Goal: Task Accomplishment & Management: Complete application form

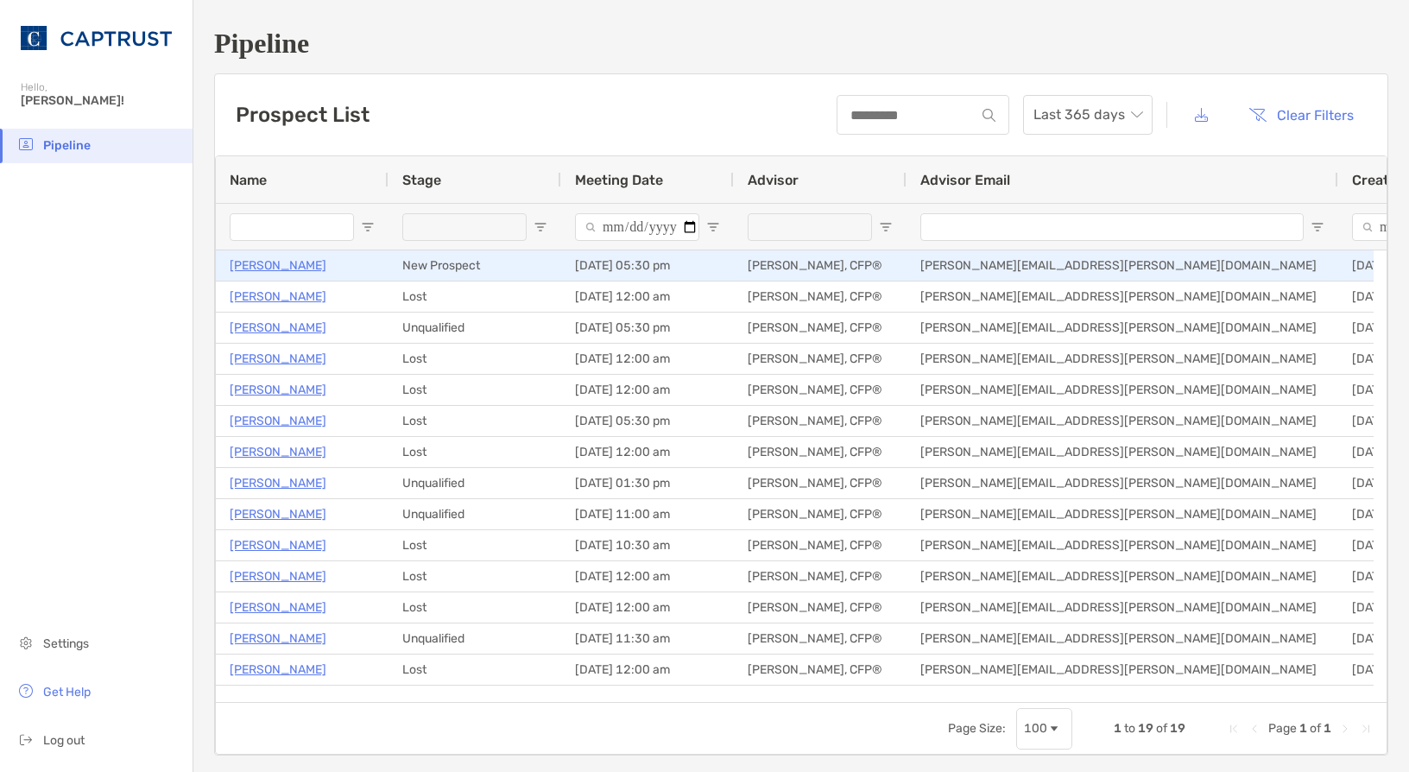
click at [262, 273] on p "[PERSON_NAME]" at bounding box center [278, 266] width 97 height 22
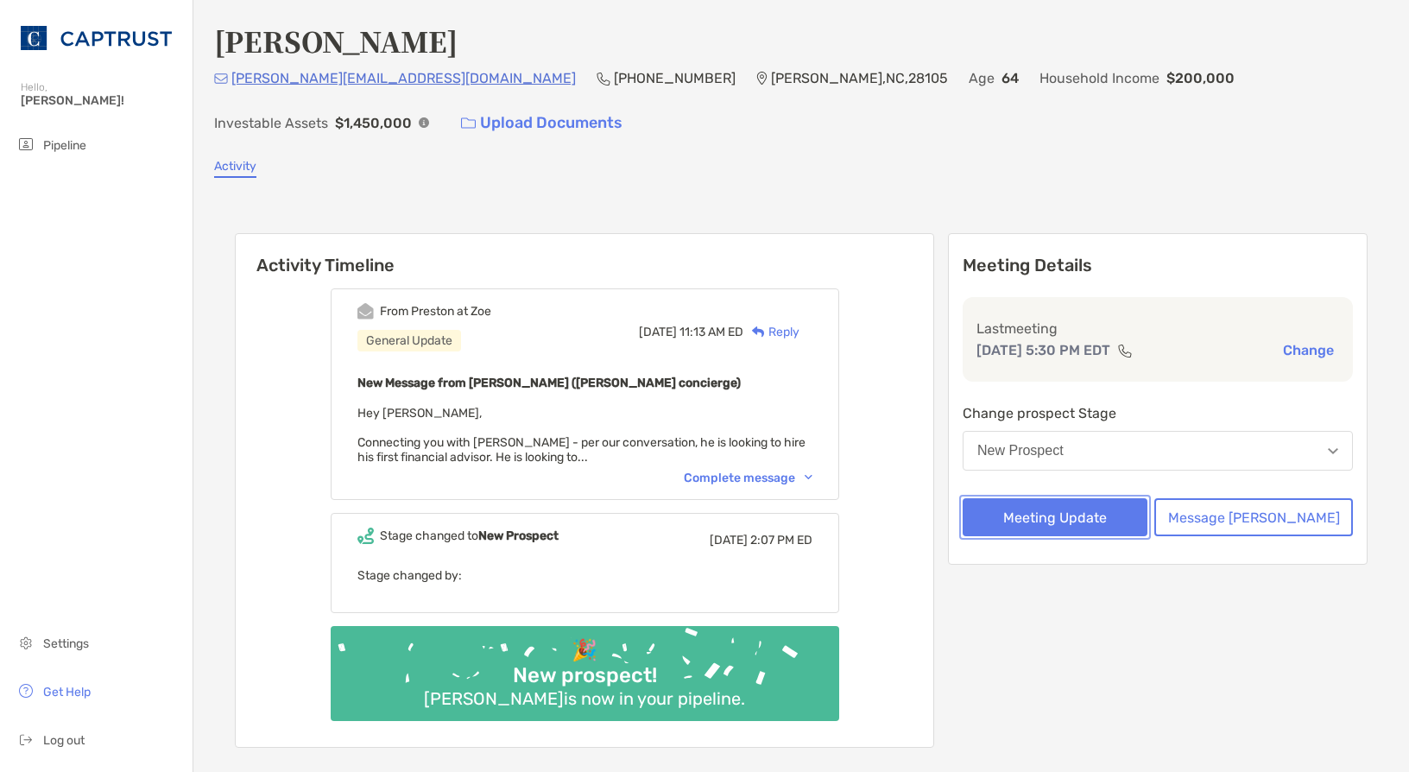
click at [1081, 518] on button "Meeting Update" at bounding box center [1054, 517] width 185 height 38
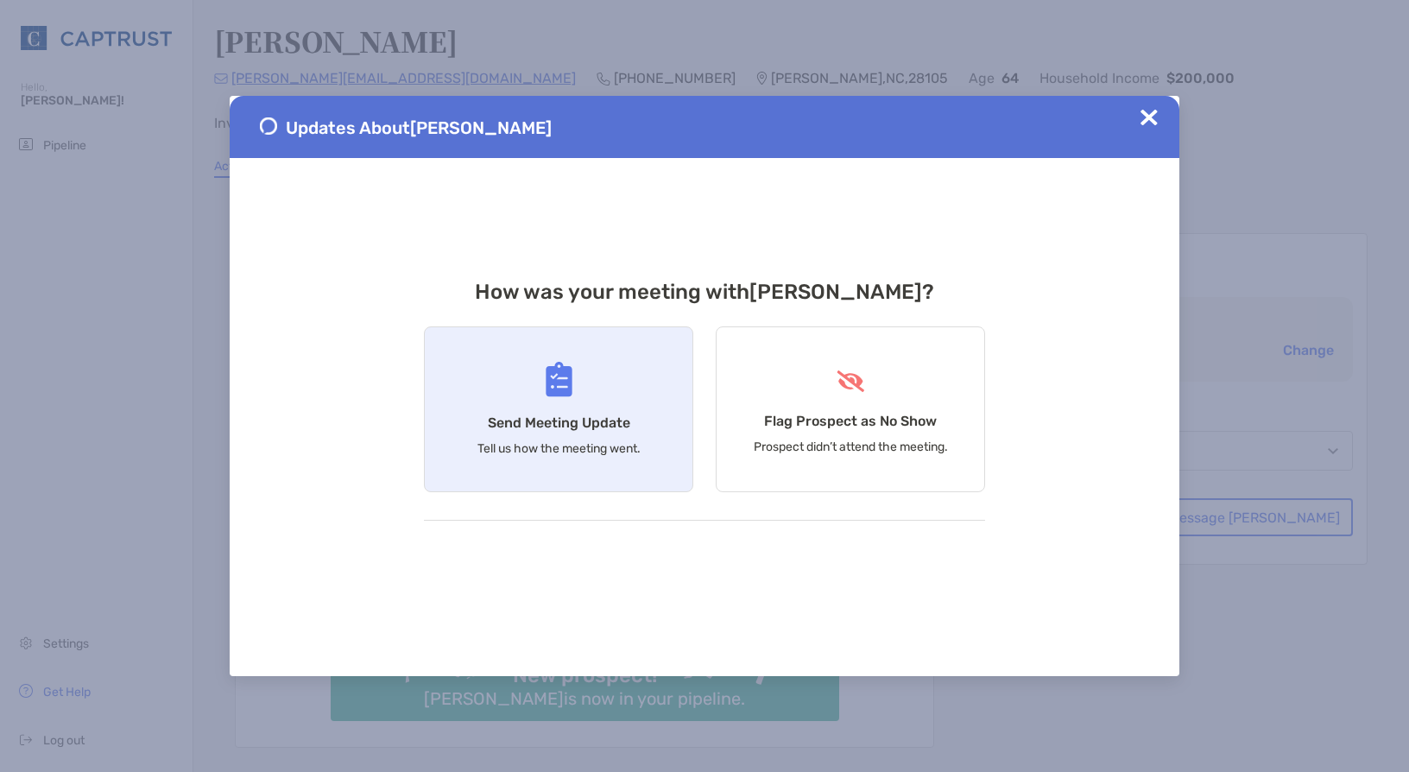
click at [631, 394] on div "Send Meeting Update Tell us how the meeting went." at bounding box center [558, 409] width 269 height 166
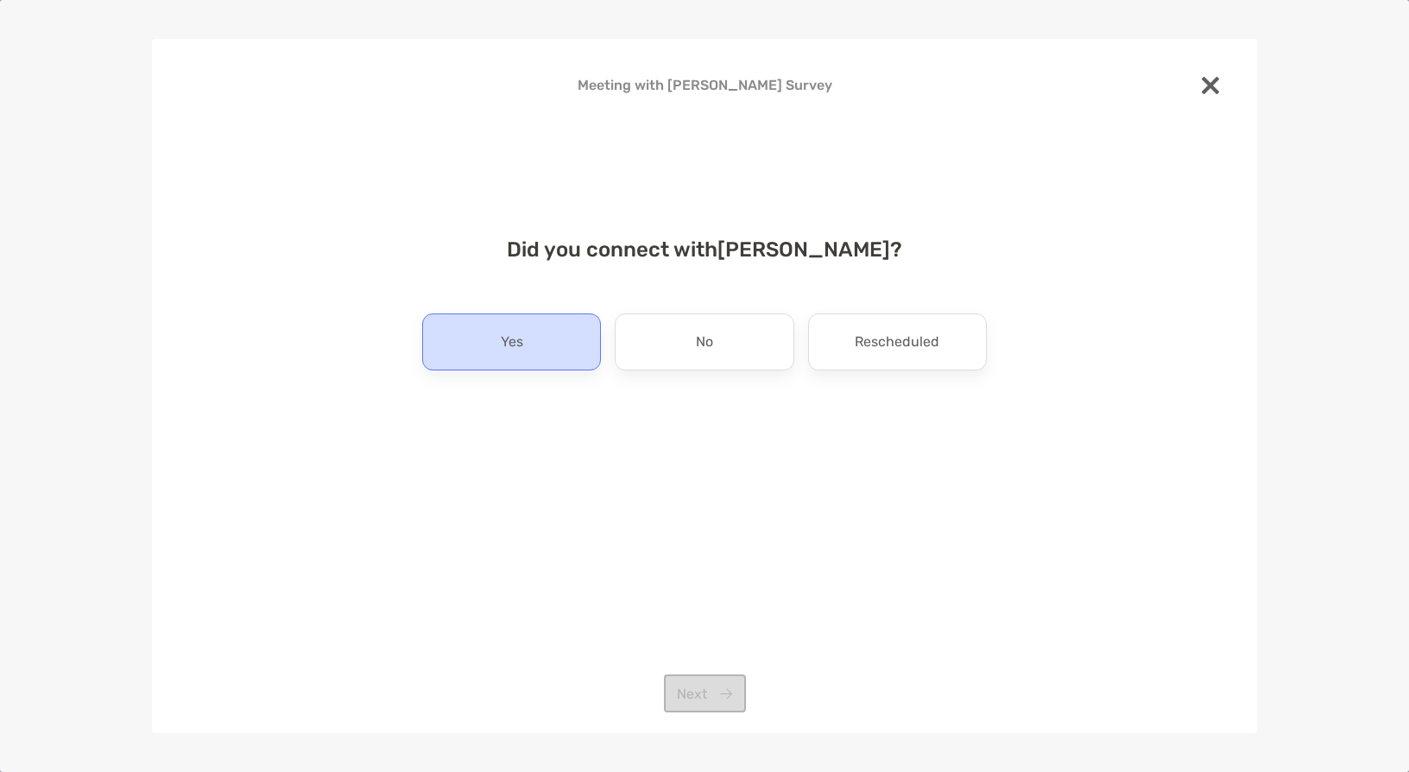
click at [527, 339] on div "Yes" at bounding box center [511, 341] width 179 height 57
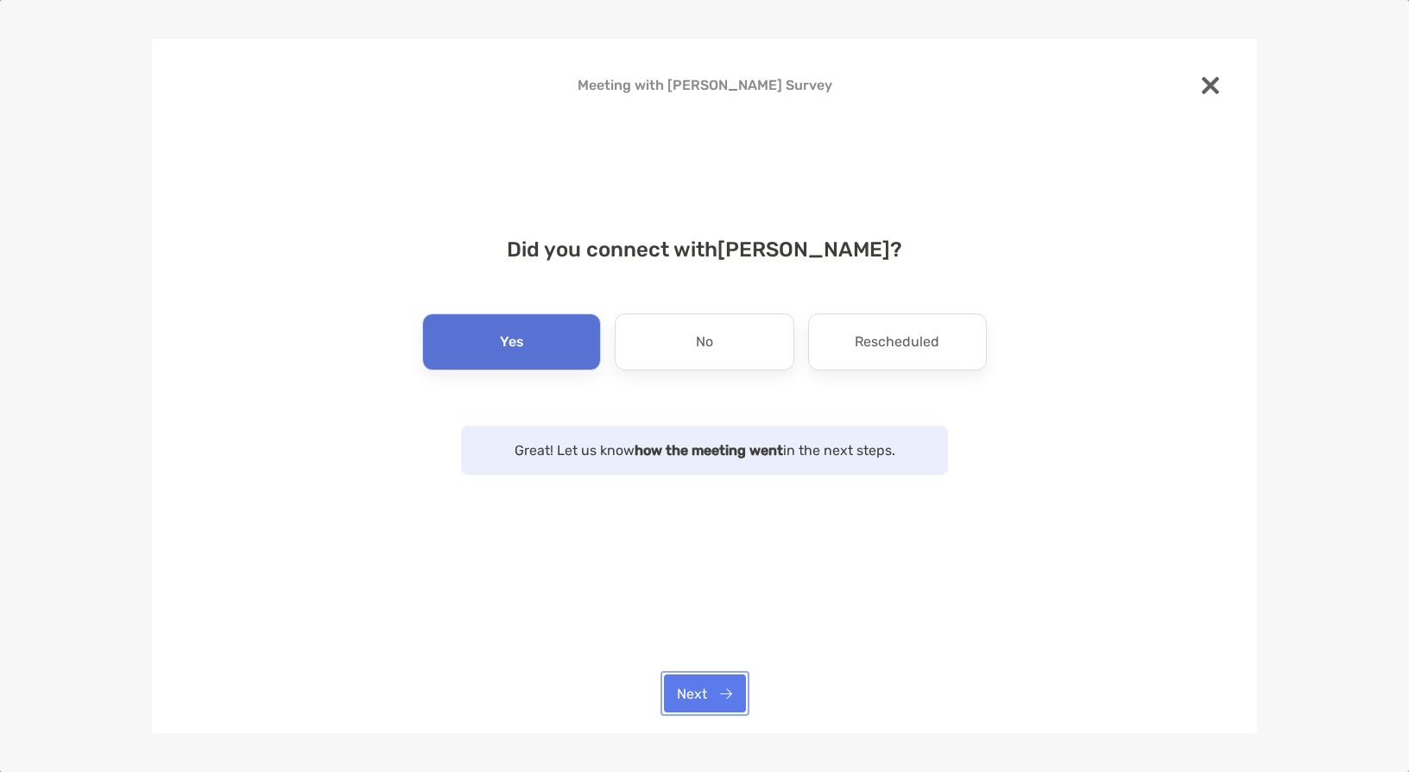
click at [717, 690] on button "Next" at bounding box center [705, 693] width 82 height 38
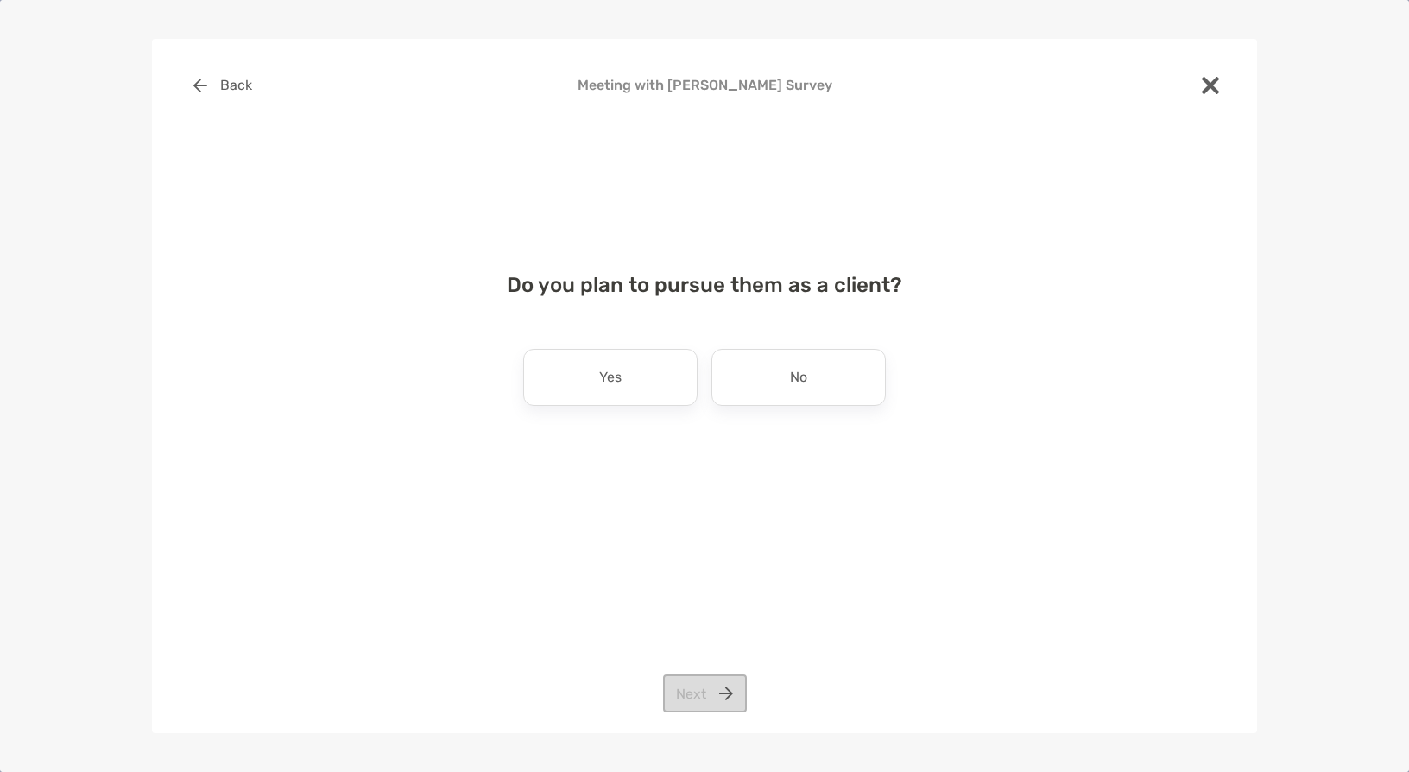
click at [748, 366] on div "No" at bounding box center [798, 377] width 174 height 57
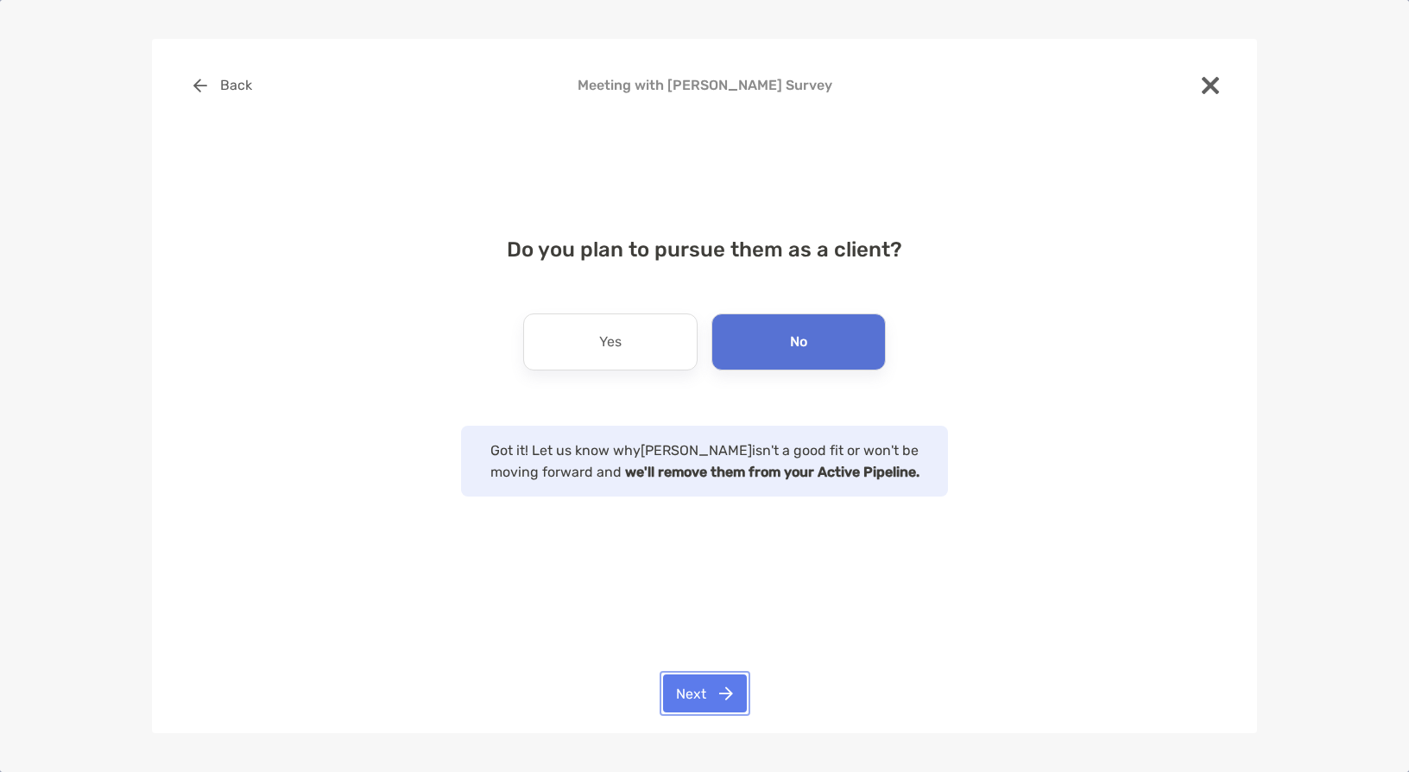
click at [719, 686] on button "Next" at bounding box center [705, 693] width 84 height 38
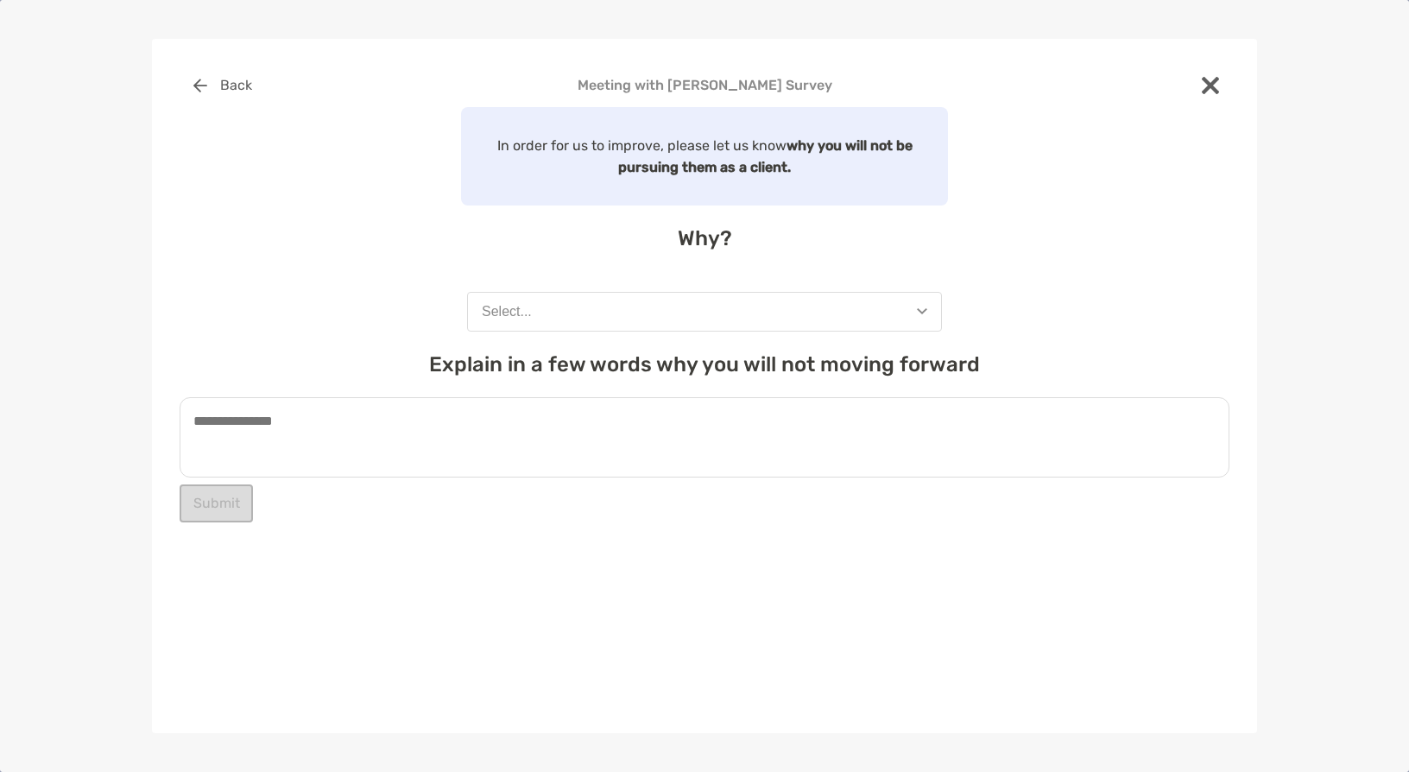
click at [739, 313] on button "Select..." at bounding box center [704, 312] width 475 height 40
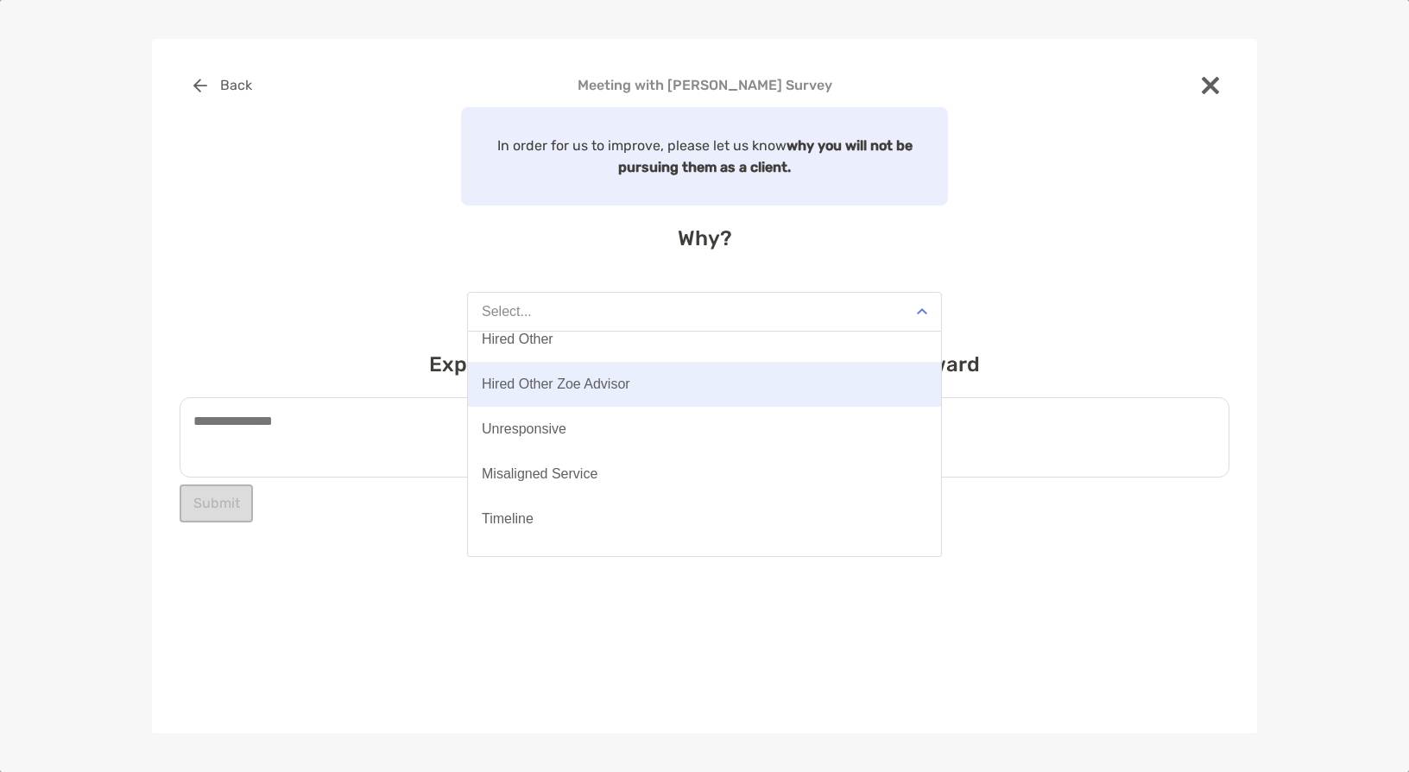
scroll to position [135, 0]
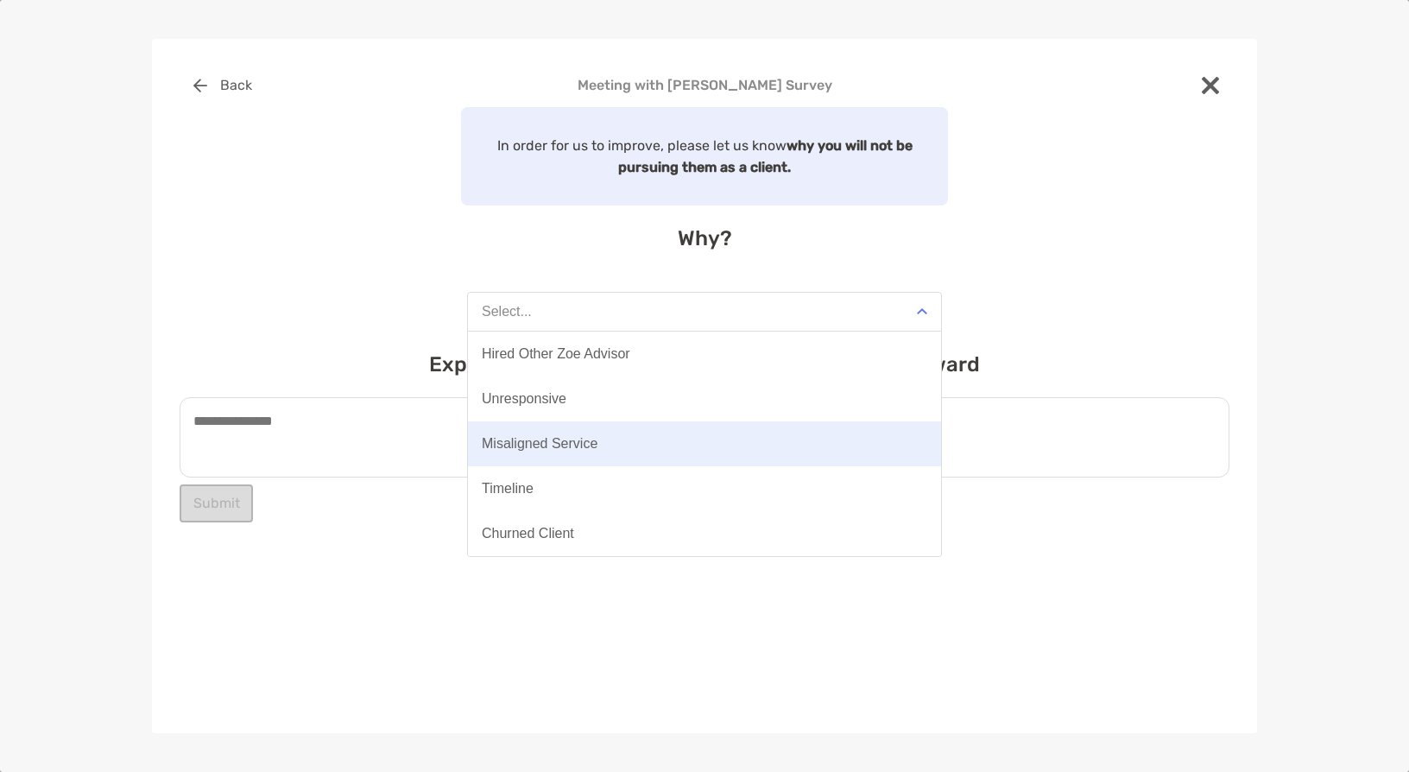
click at [535, 444] on div "Misaligned Service" at bounding box center [540, 444] width 116 height 16
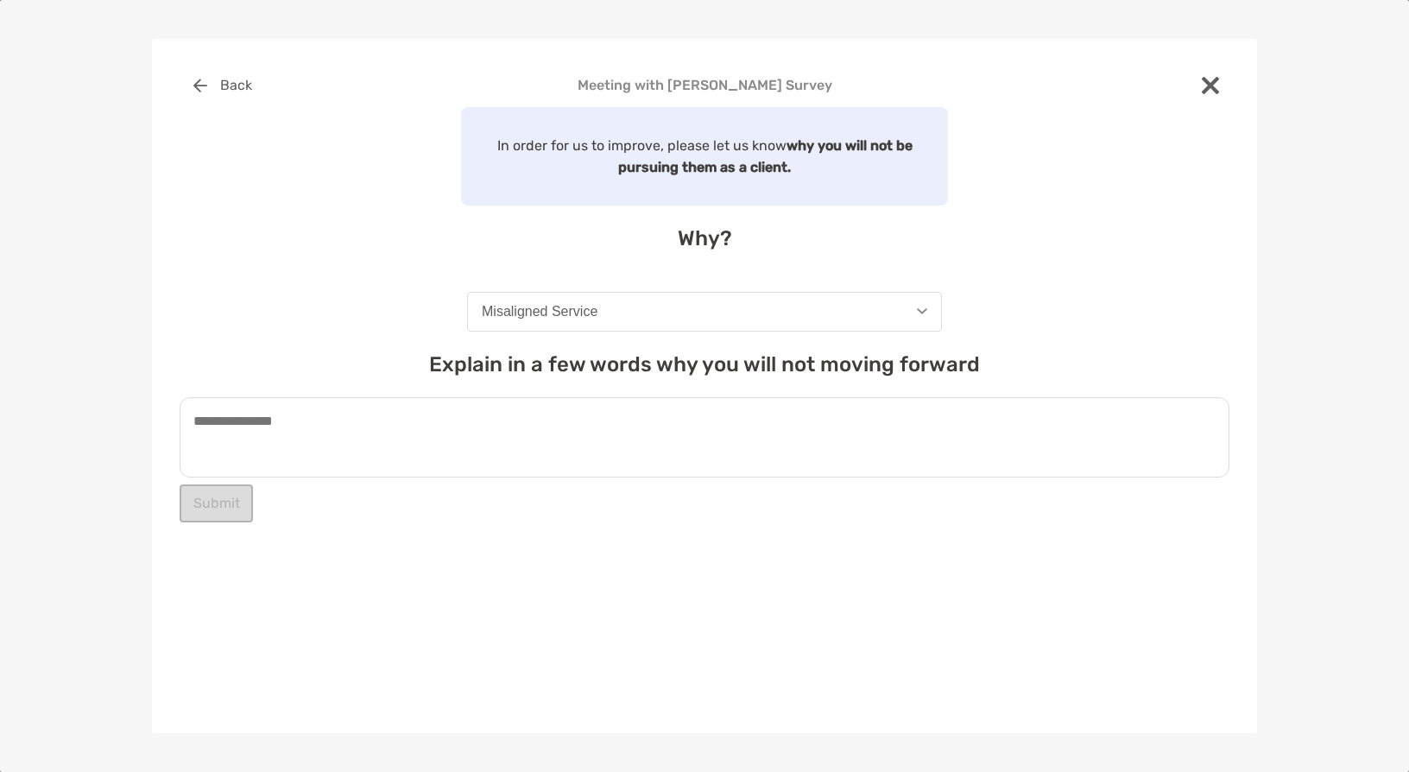
click at [429, 413] on textarea at bounding box center [704, 437] width 1049 height 80
click at [578, 418] on textarea at bounding box center [704, 437] width 1049 height 80
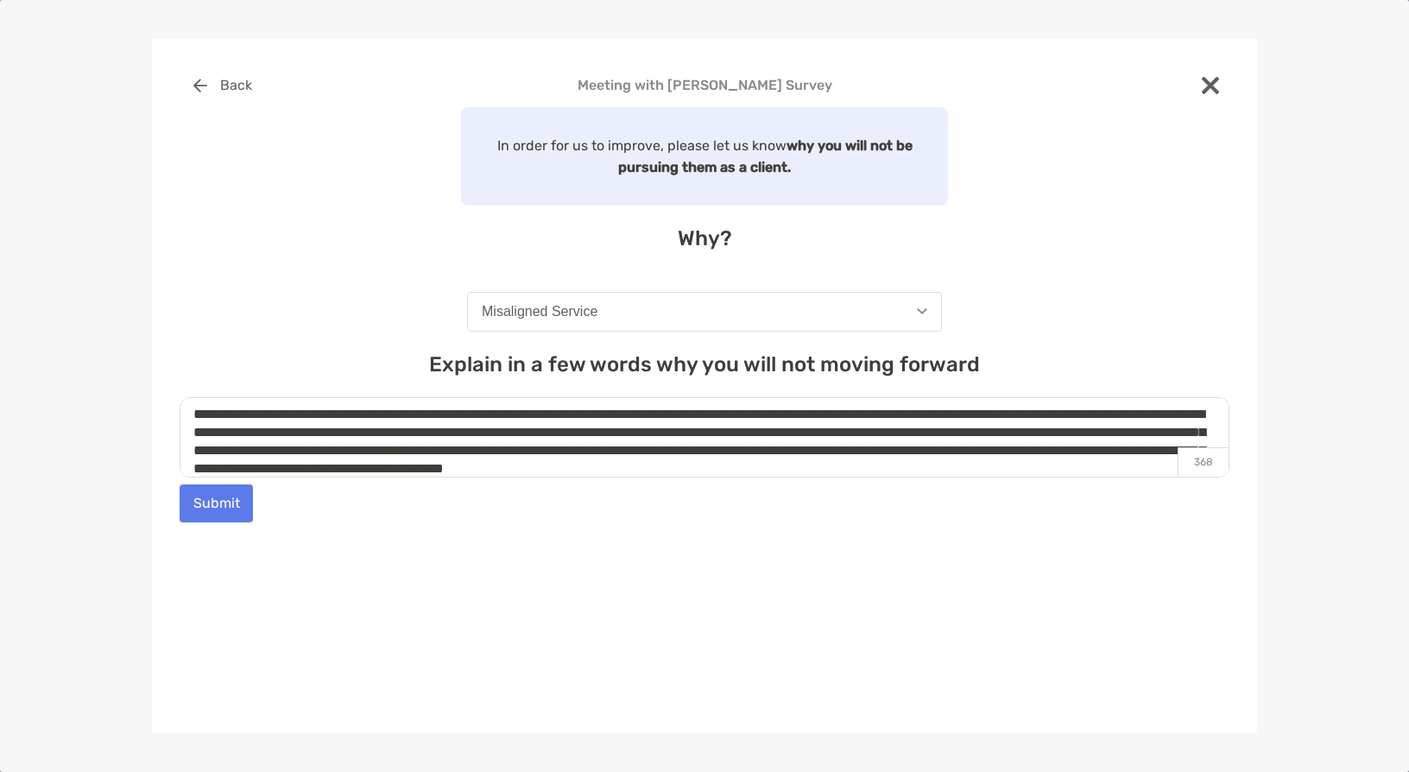
scroll to position [25, 0]
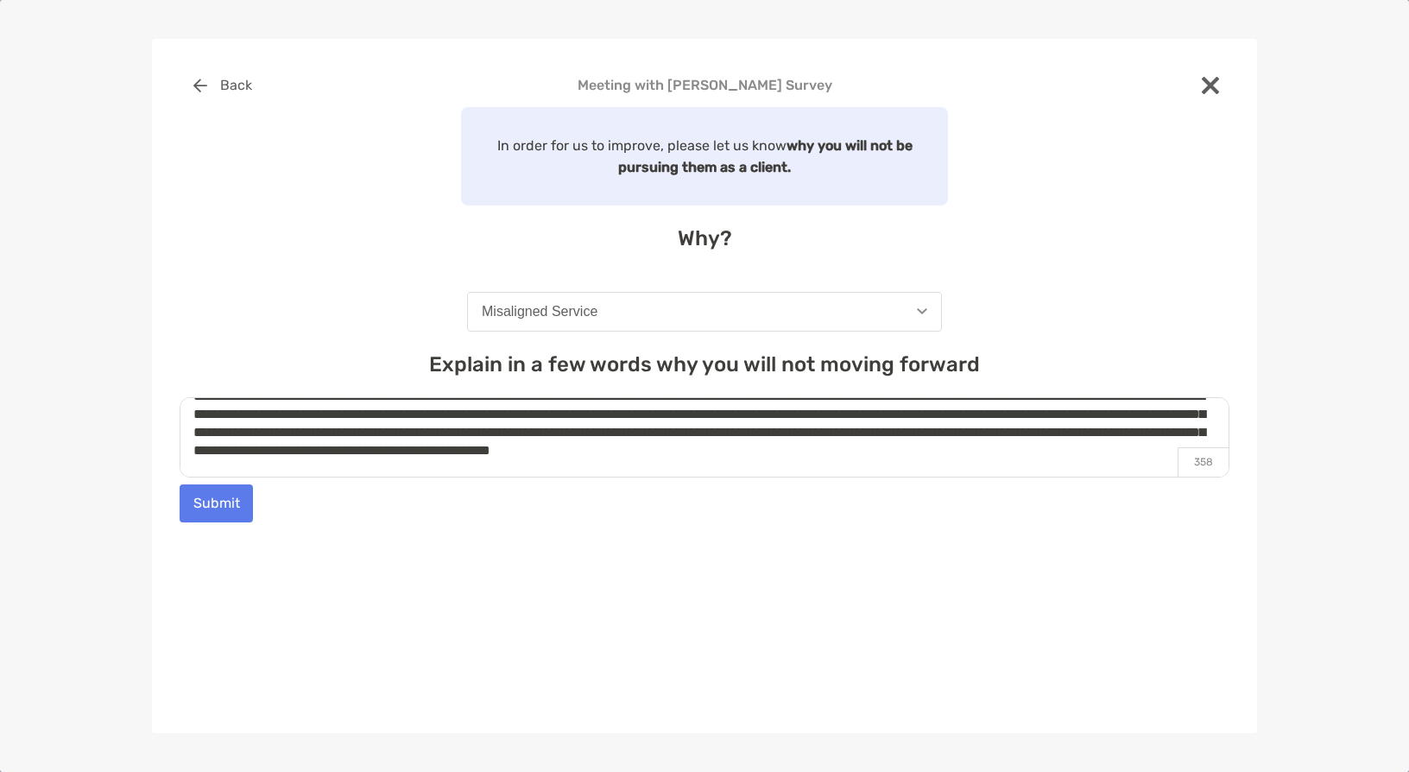
type textarea "**********"
click at [195, 513] on button "Submit" at bounding box center [216, 503] width 73 height 38
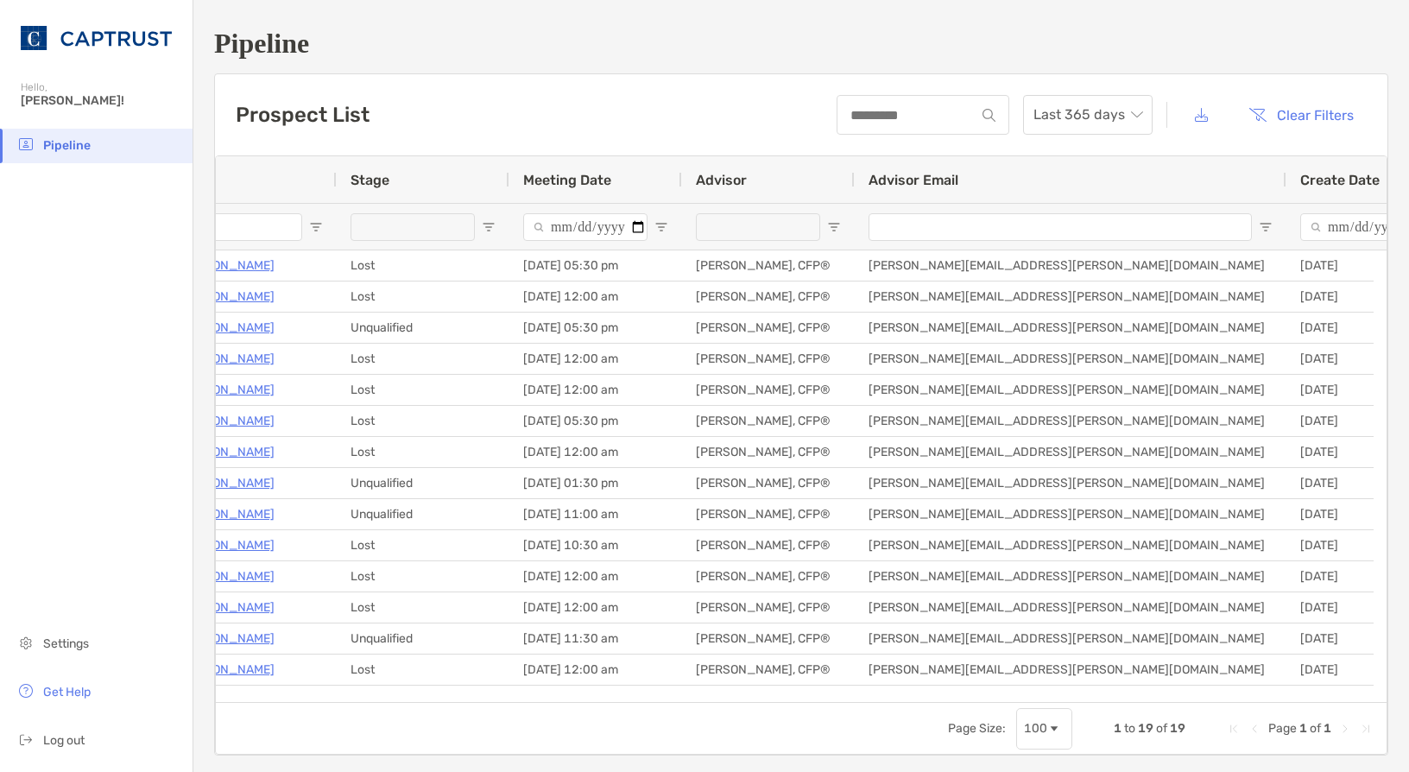
scroll to position [0, 70]
